Goal: Information Seeking & Learning: Learn about a topic

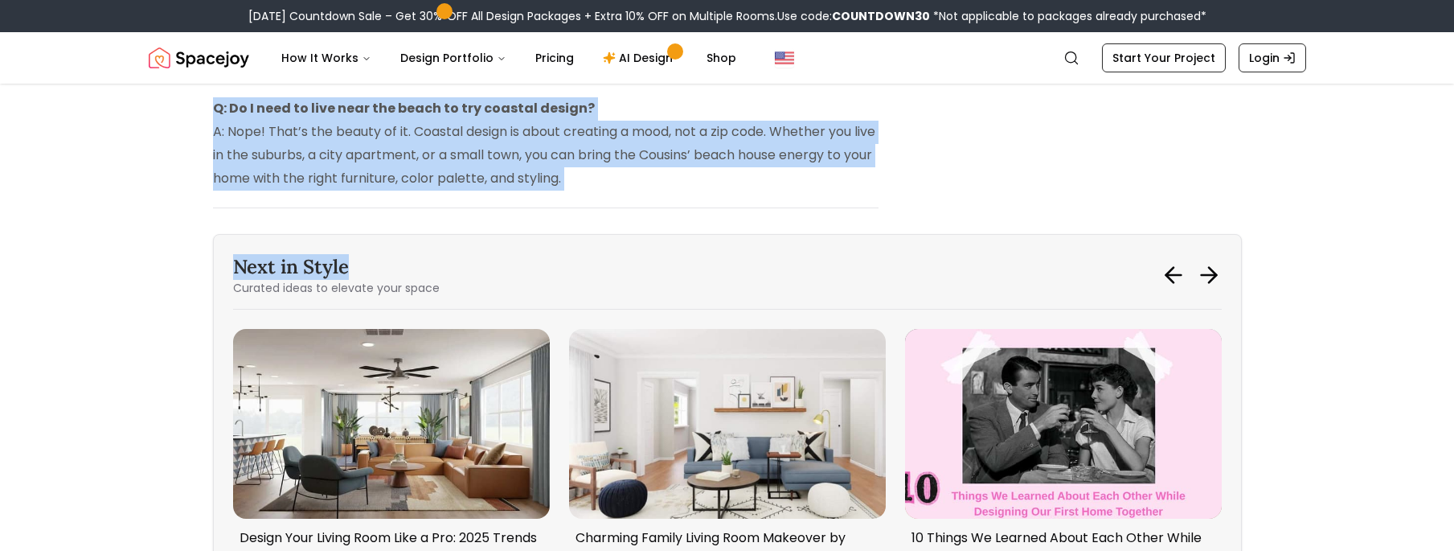
scroll to position [4742, 0]
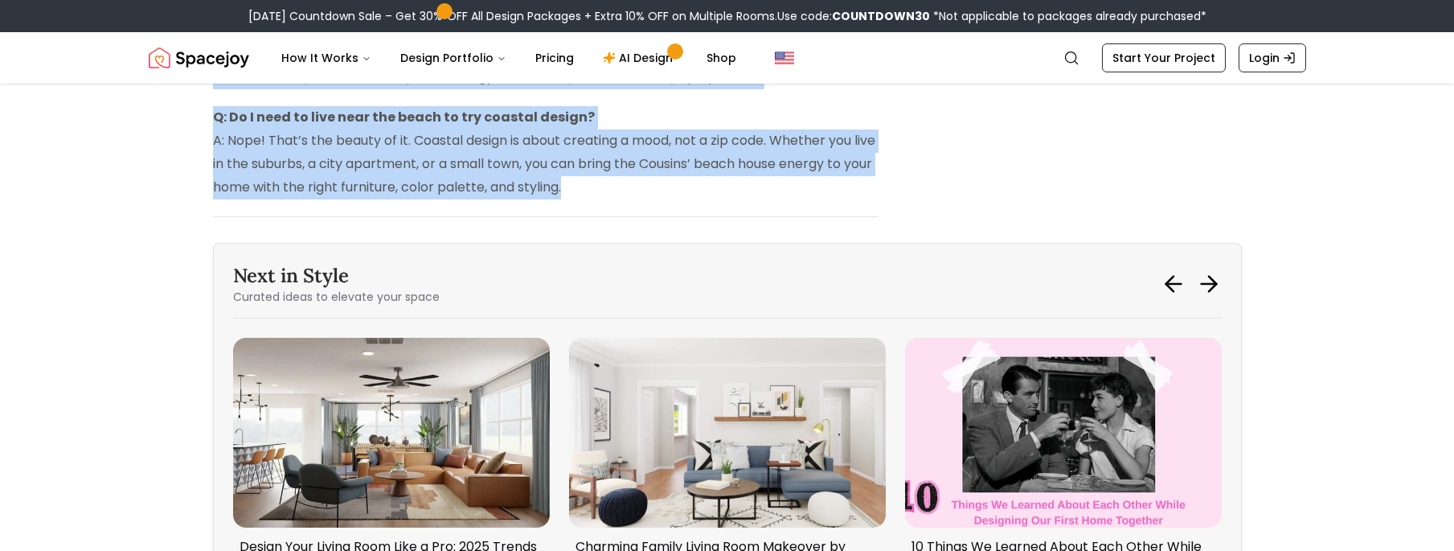
drag, startPoint x: 210, startPoint y: 117, endPoint x: 596, endPoint y: 143, distance: 387.5
copy div "Home Design Trends The Summer I Turned Pretty: How to Bring the Cousins’ Beach …"
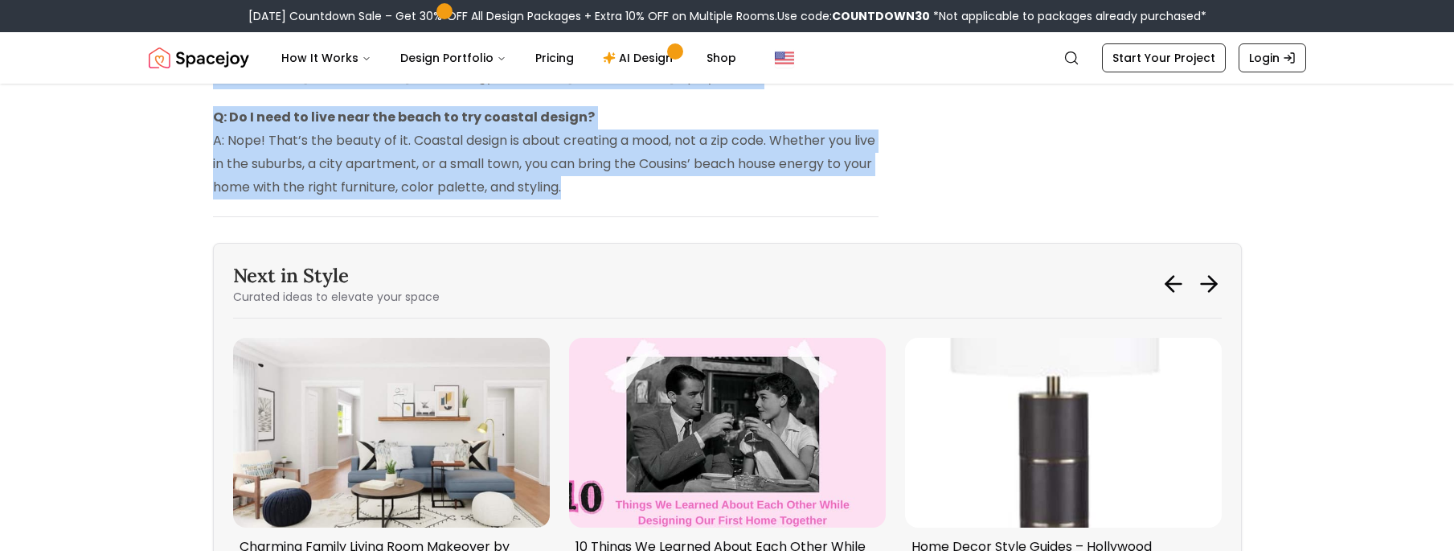
click at [342, 142] on p "Q: Do I need to live near the beach to try coastal design? A: Nope! That’s the …" at bounding box center [546, 152] width 666 height 92
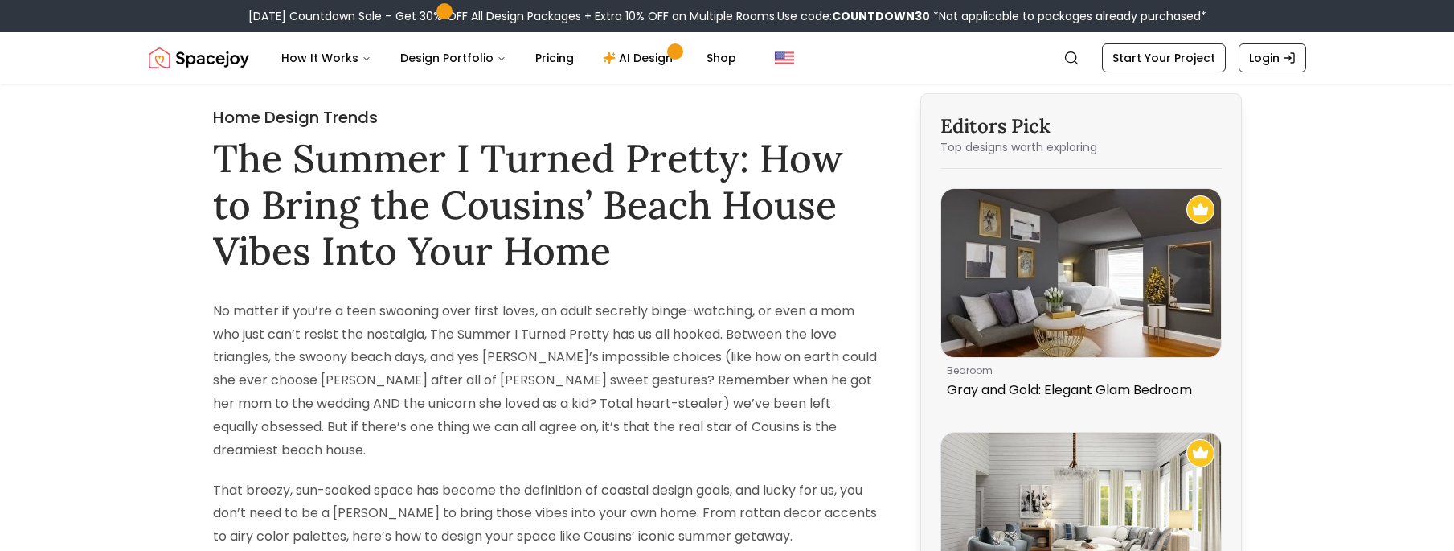
scroll to position [80, 0]
